Goal: Information Seeking & Learning: Learn about a topic

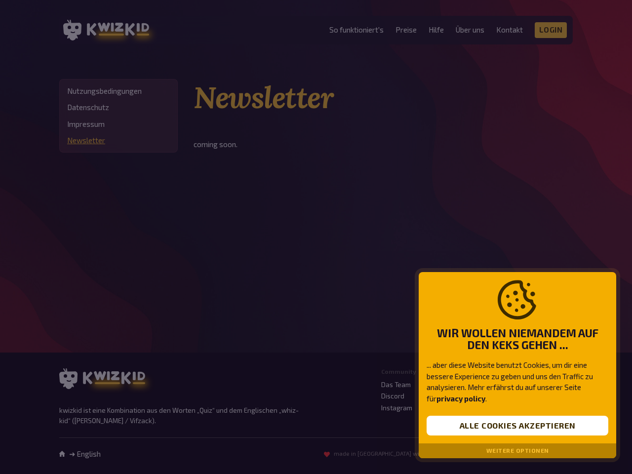
click at [316, 237] on div at bounding box center [316, 237] width 632 height 474
click at [518, 426] on button "Alle Cookies akzeptieren" at bounding box center [518, 426] width 182 height 20
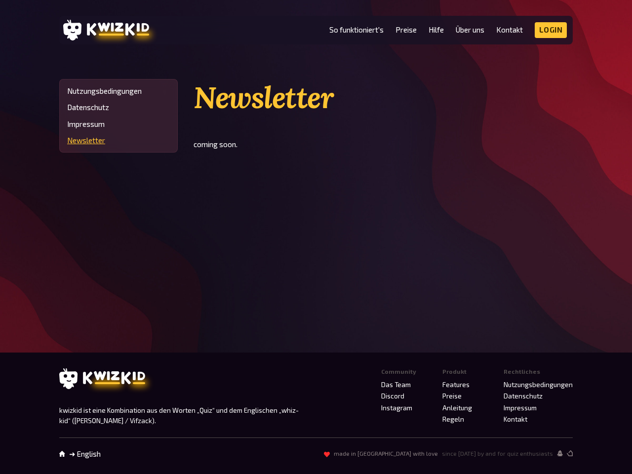
click at [518, 451] on span "since [DATE] by and for quiz enthusiasts" at bounding box center [497, 453] width 111 height 7
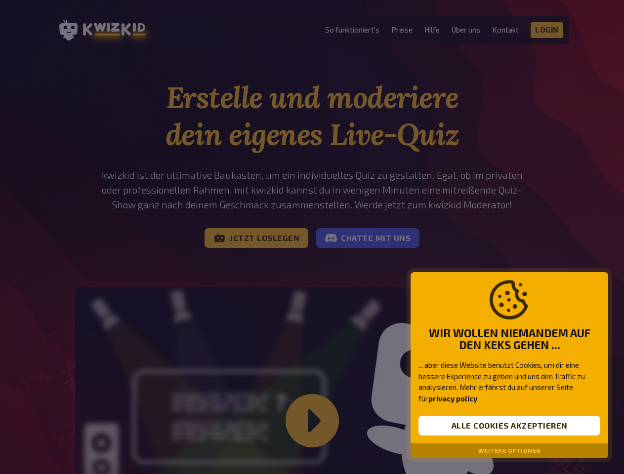
click at [312, 237] on div at bounding box center [312, 237] width 624 height 474
click at [509, 426] on button "Alle Cookies akzeptieren" at bounding box center [509, 426] width 182 height 20
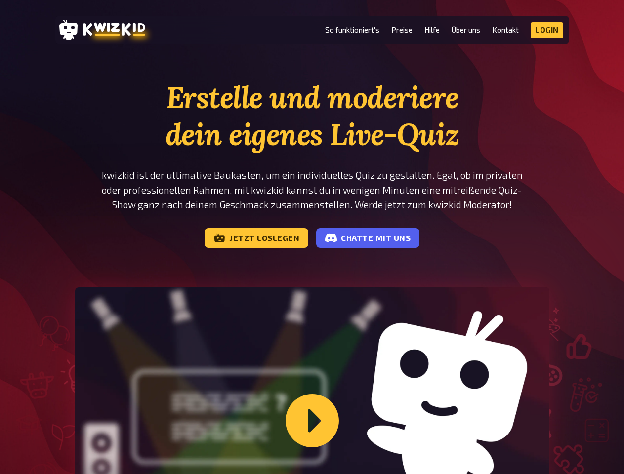
click at [509, 451] on div "Wie funktioniert kwizkid?" at bounding box center [312, 420] width 474 height 267
